Goal: Task Accomplishment & Management: Use online tool/utility

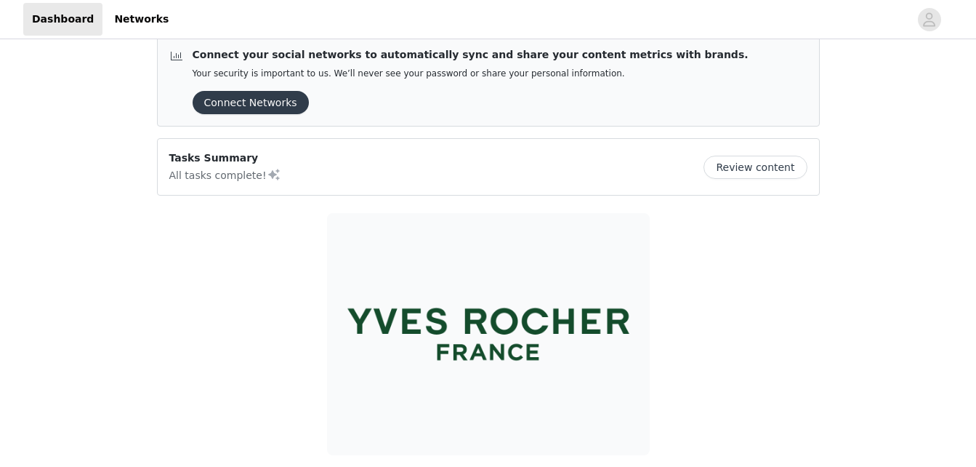
scroll to position [17, 0]
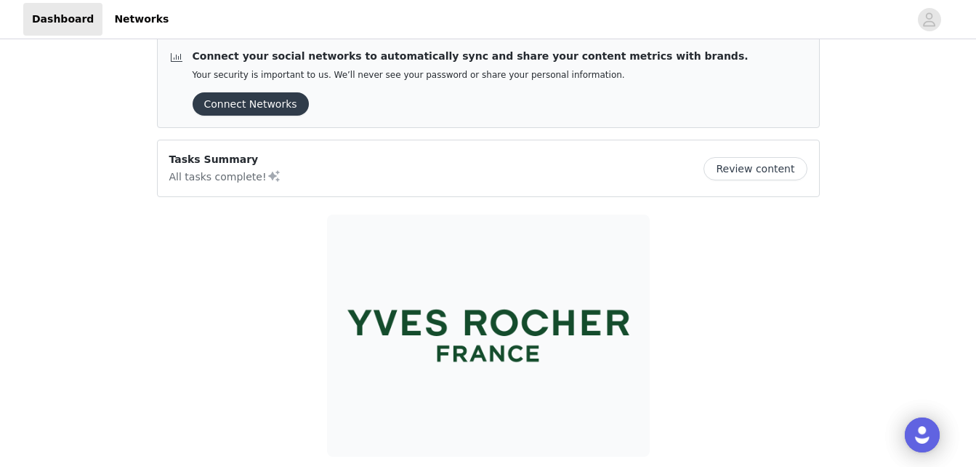
click at [763, 175] on button "Review content" at bounding box center [755, 168] width 103 height 23
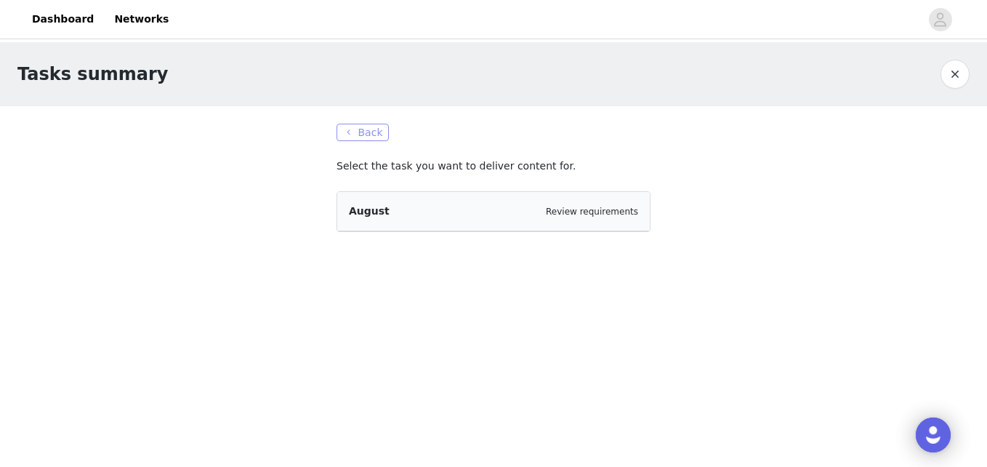
click at [366, 137] on button "Back" at bounding box center [363, 132] width 52 height 17
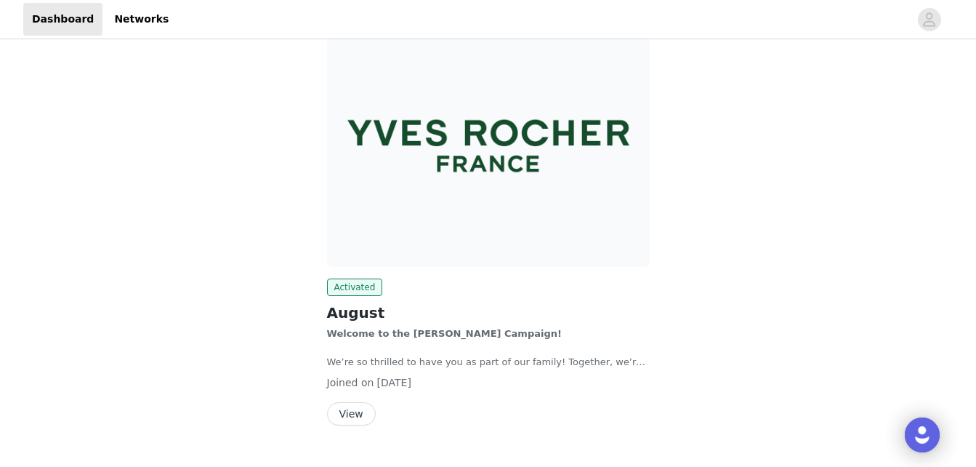
scroll to position [239, 0]
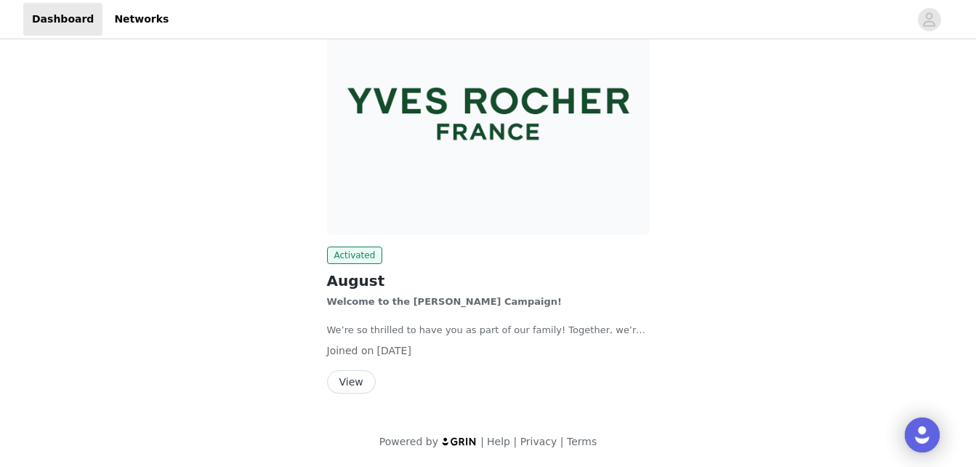
click at [349, 385] on button "View" at bounding box center [351, 381] width 49 height 23
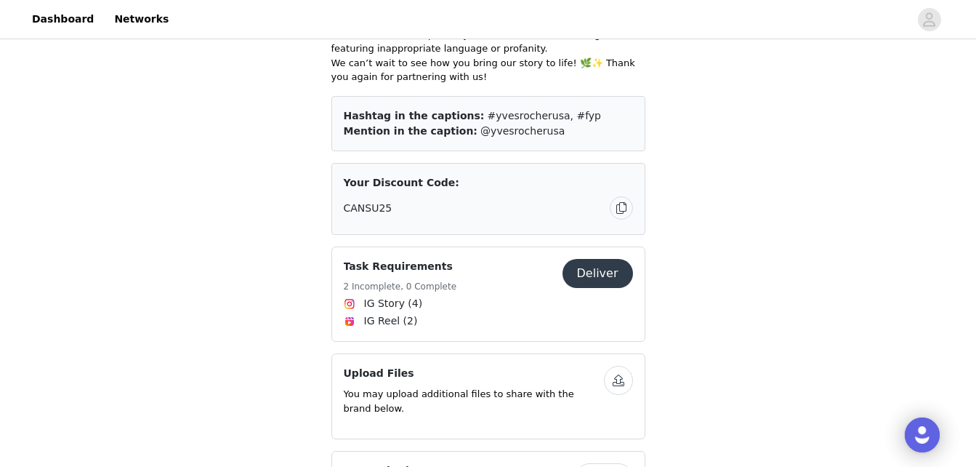
scroll to position [1239, 0]
click at [606, 258] on button "Deliver" at bounding box center [598, 272] width 71 height 29
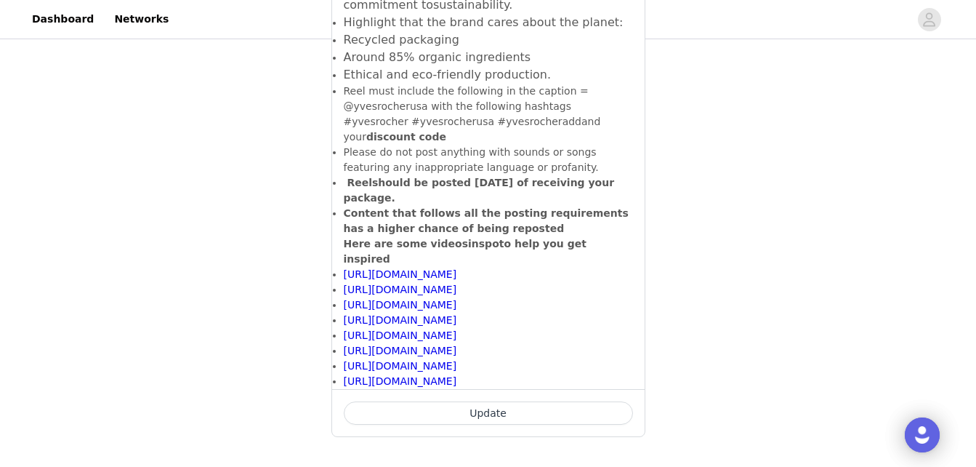
scroll to position [1496, 0]
click at [457, 313] on span "[URL][DOMAIN_NAME]" at bounding box center [400, 319] width 113 height 12
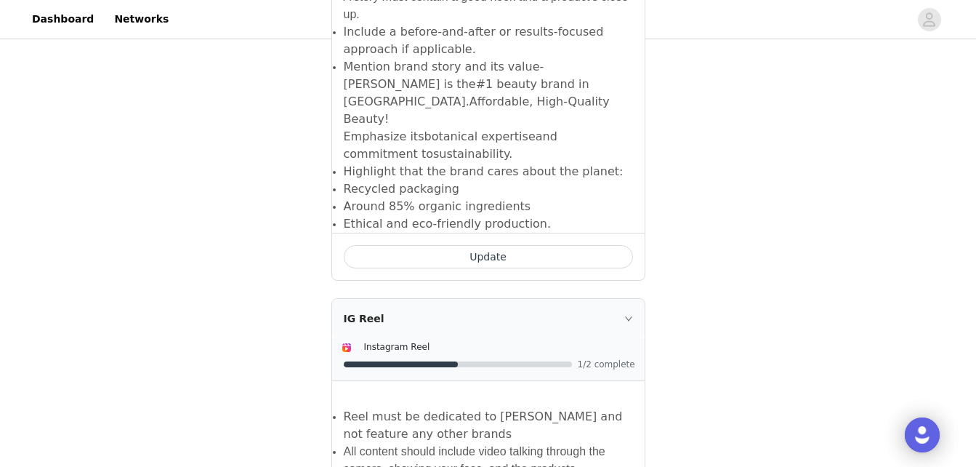
scroll to position [803, 0]
click at [631, 315] on icon "icon: right" at bounding box center [629, 319] width 9 height 9
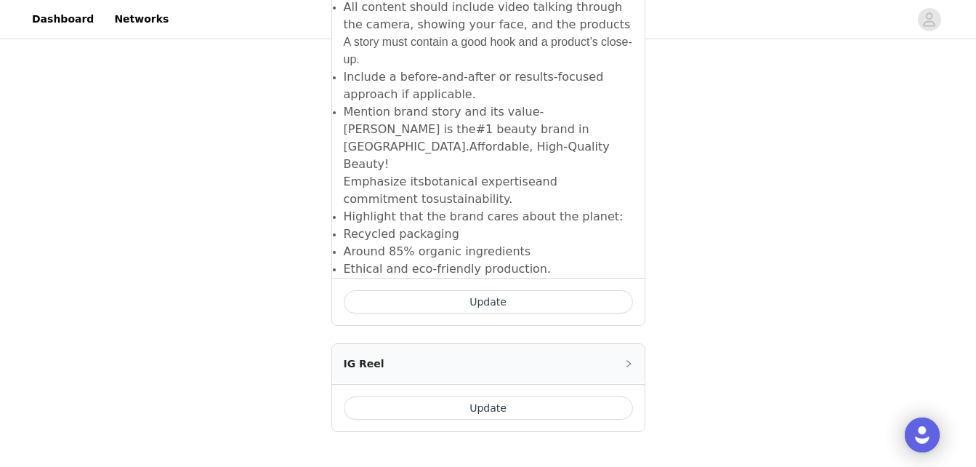
scroll to position [726, 0]
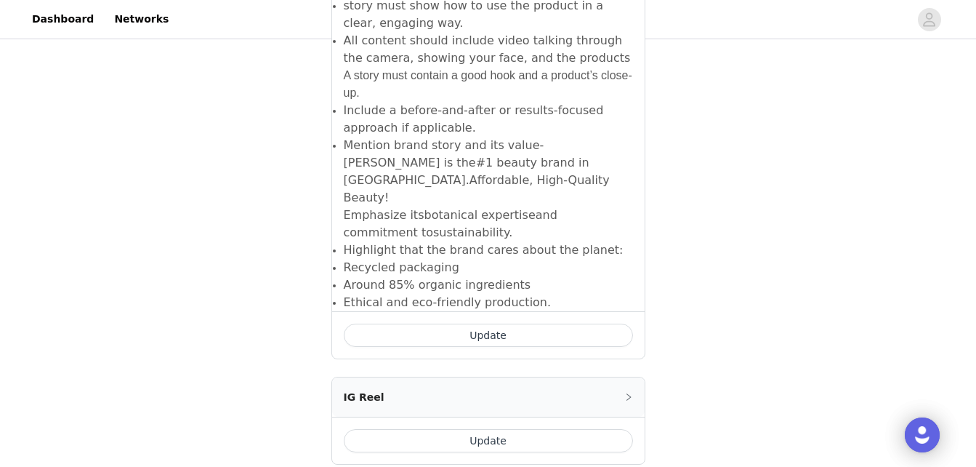
click at [586, 324] on button "Update" at bounding box center [488, 335] width 289 height 23
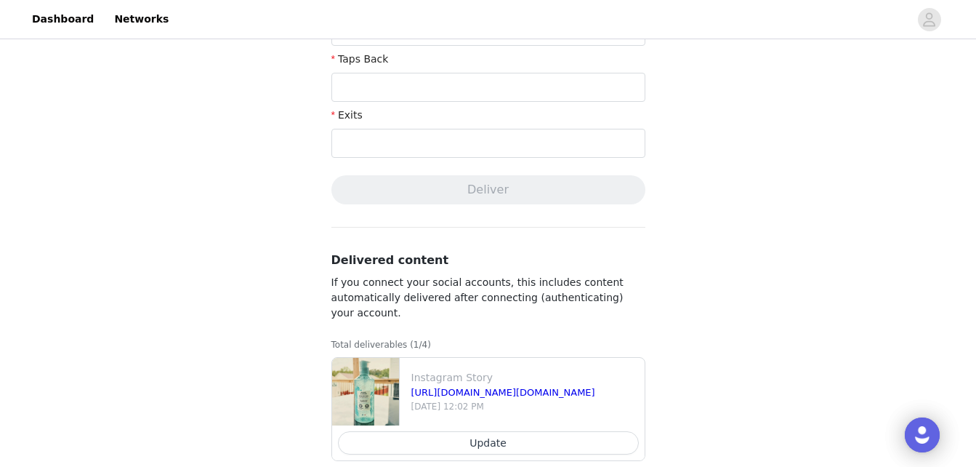
scroll to position [613, 0]
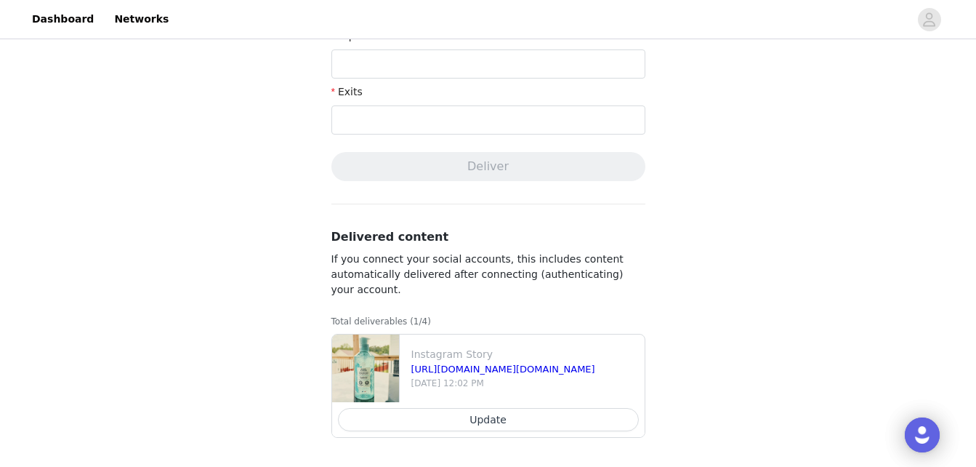
click at [533, 426] on button "Update" at bounding box center [488, 419] width 301 height 23
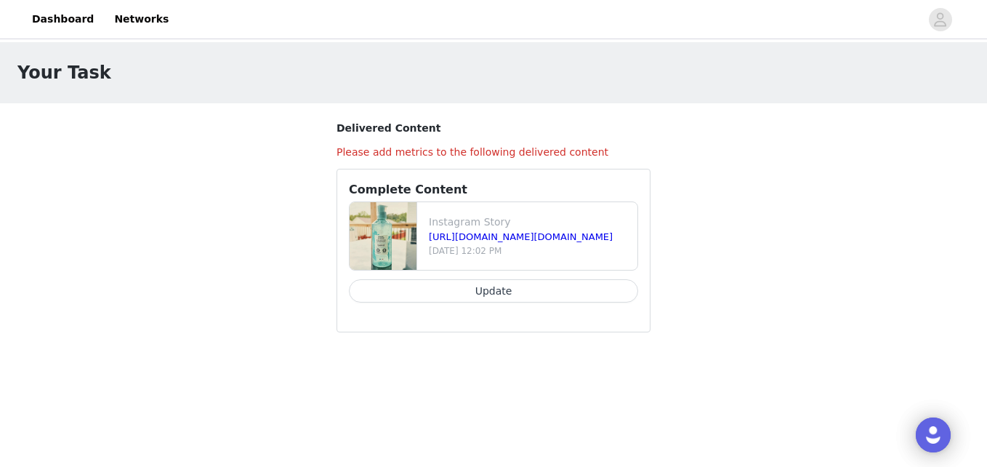
click at [524, 296] on button "Update" at bounding box center [493, 290] width 289 height 23
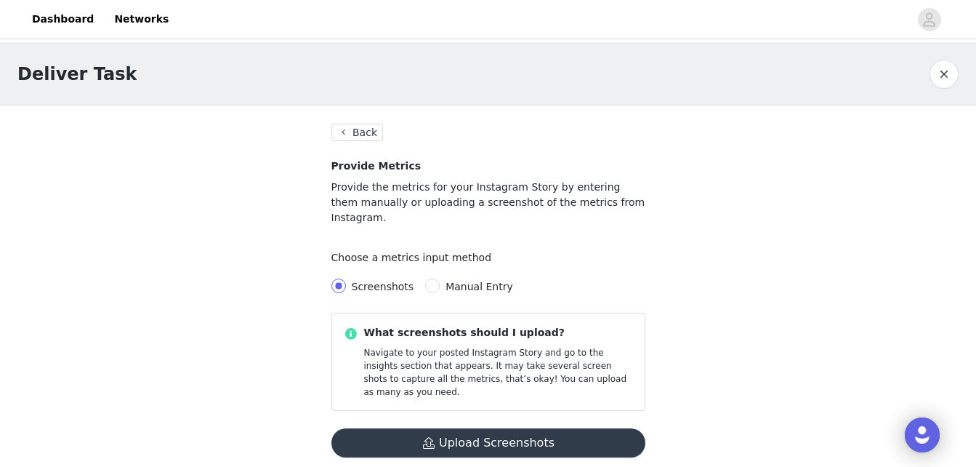
scroll to position [22, 0]
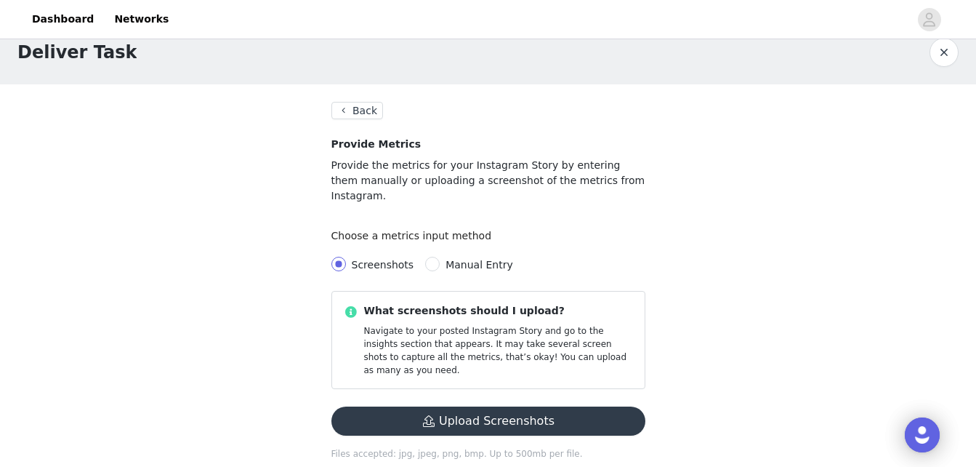
click at [475, 259] on span "Manual Entry" at bounding box center [480, 265] width 68 height 12
click at [440, 257] on input "Manual Entry" at bounding box center [432, 264] width 15 height 15
radio input "true"
radio input "false"
radio input "true"
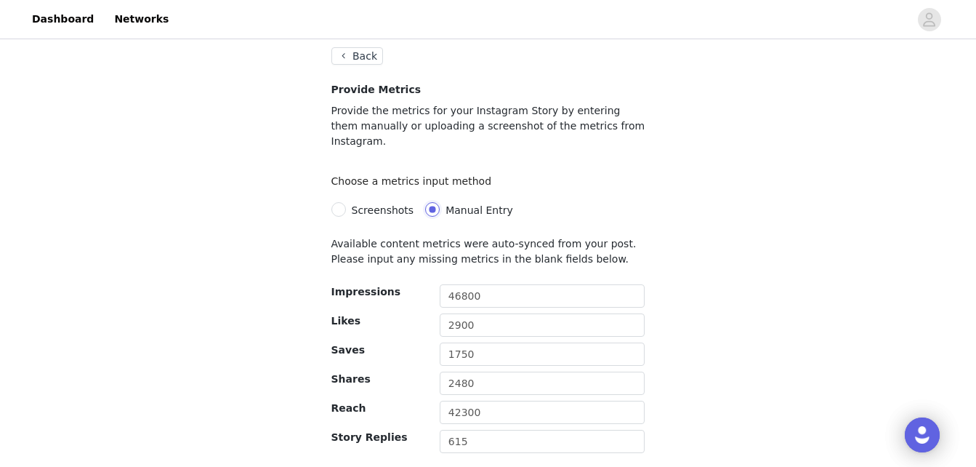
scroll to position [0, 0]
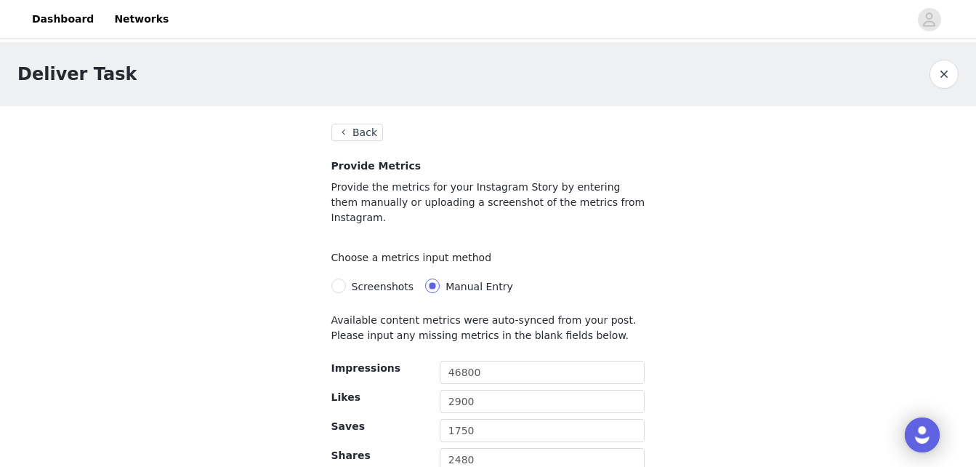
click at [363, 133] on button "Back" at bounding box center [358, 132] width 52 height 17
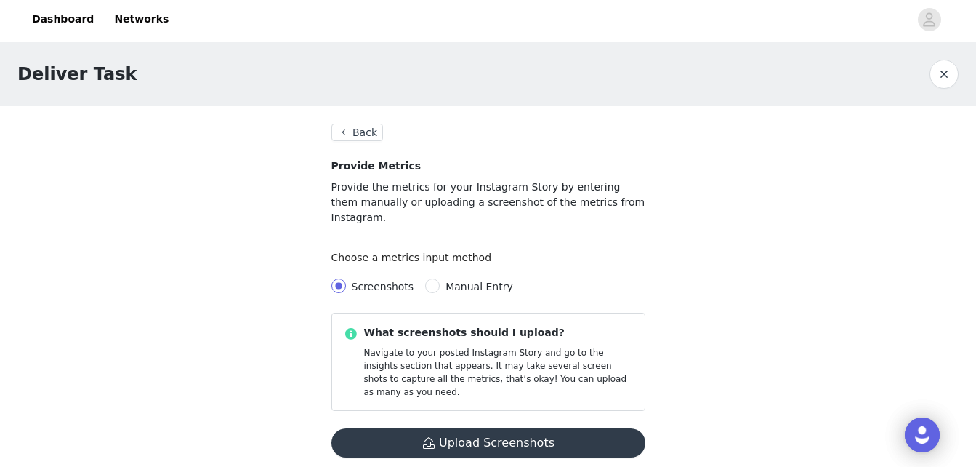
click at [358, 135] on button "Back" at bounding box center [358, 132] width 52 height 17
